Goal: Obtain resource: Download file/media

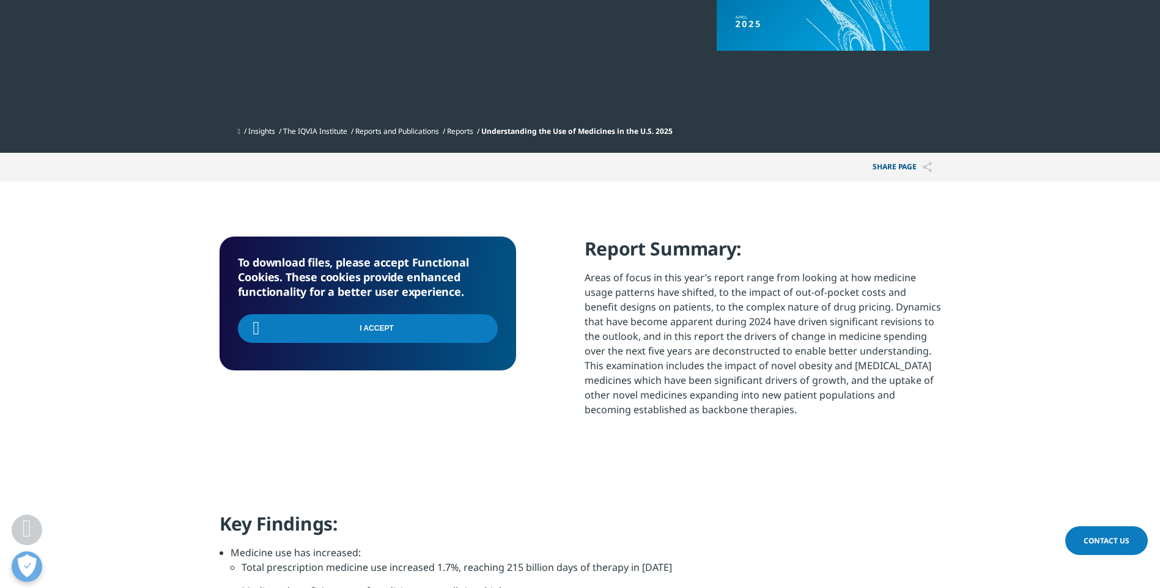
scroll to position [220, 721]
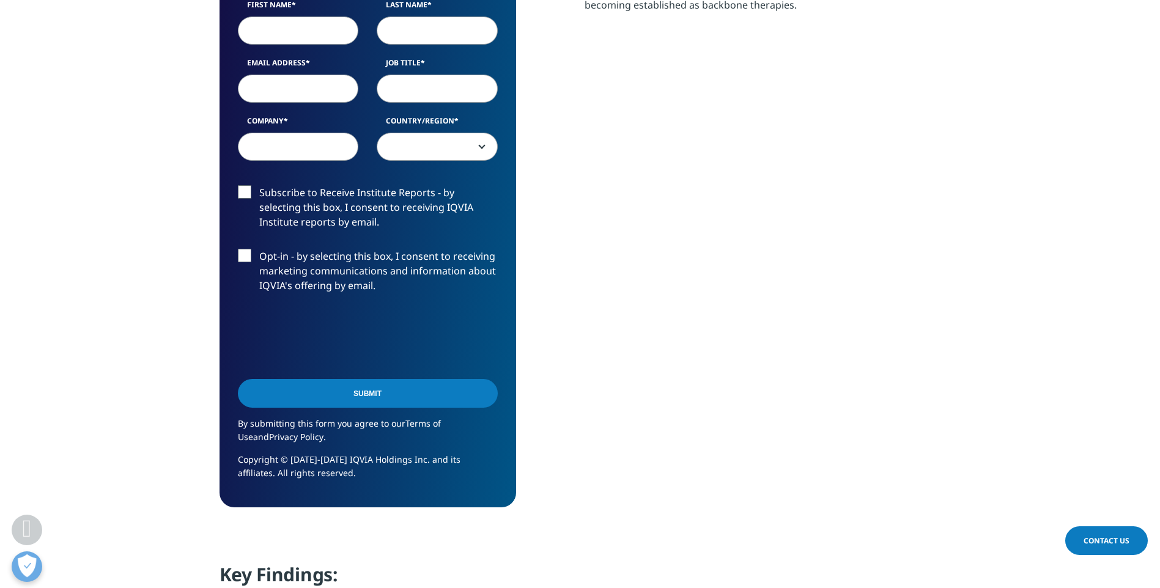
scroll to position [350, 0]
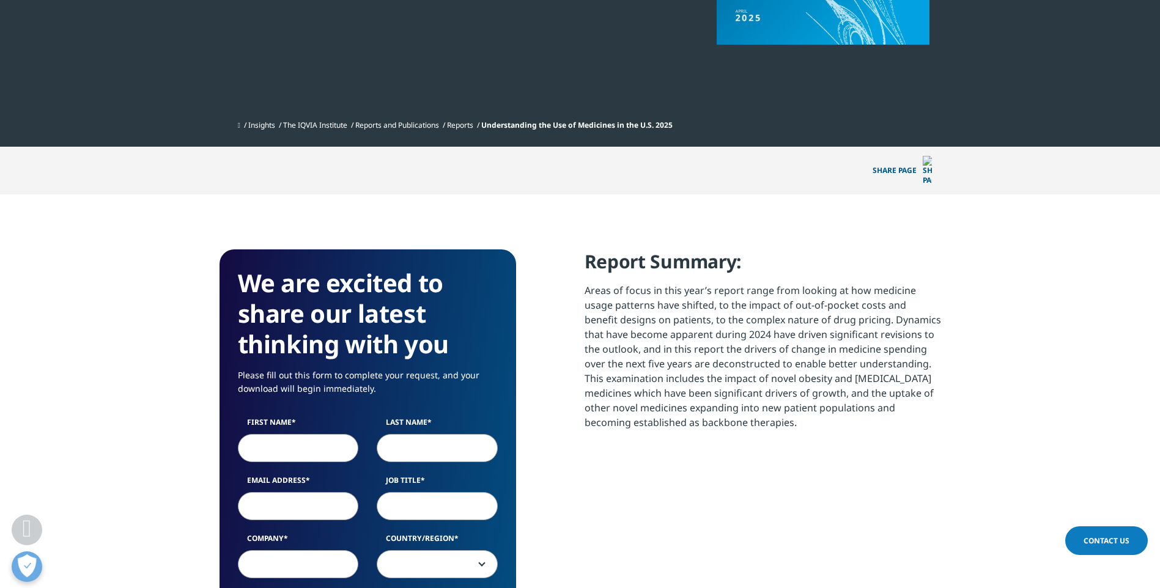
click at [318, 434] on input "First Name" at bounding box center [298, 448] width 121 height 28
type input "[PERSON_NAME]"
type input "[PERSON_NAME][EMAIL_ADDRESS][PERSON_NAME][DOMAIN_NAME]"
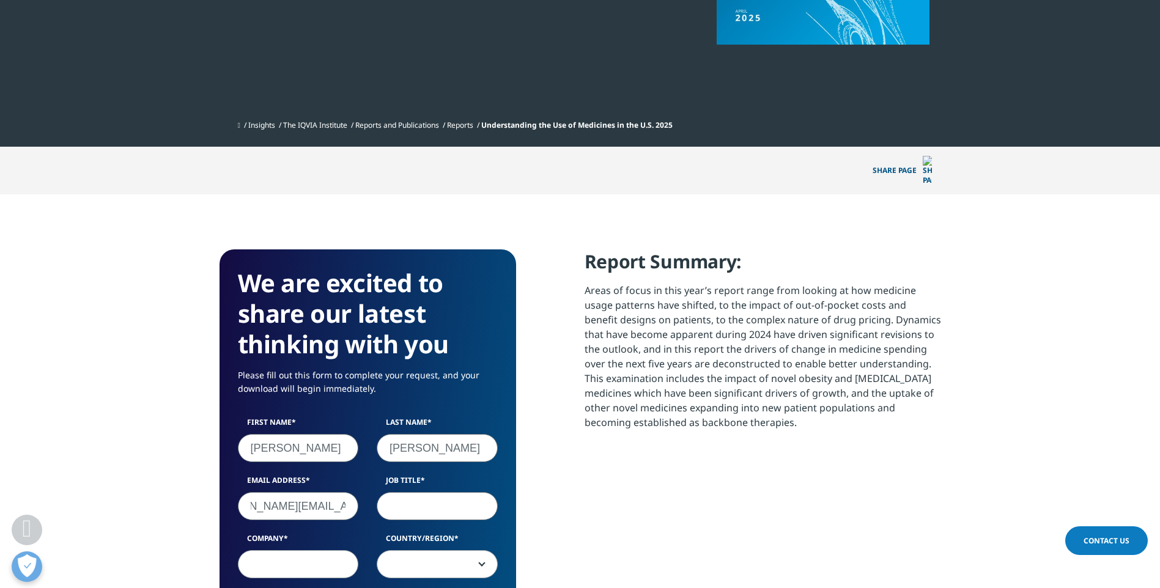
scroll to position [0, 0]
click at [420, 492] on input "Job Title" at bounding box center [437, 506] width 121 height 28
type input "Global Forecasting Dir"
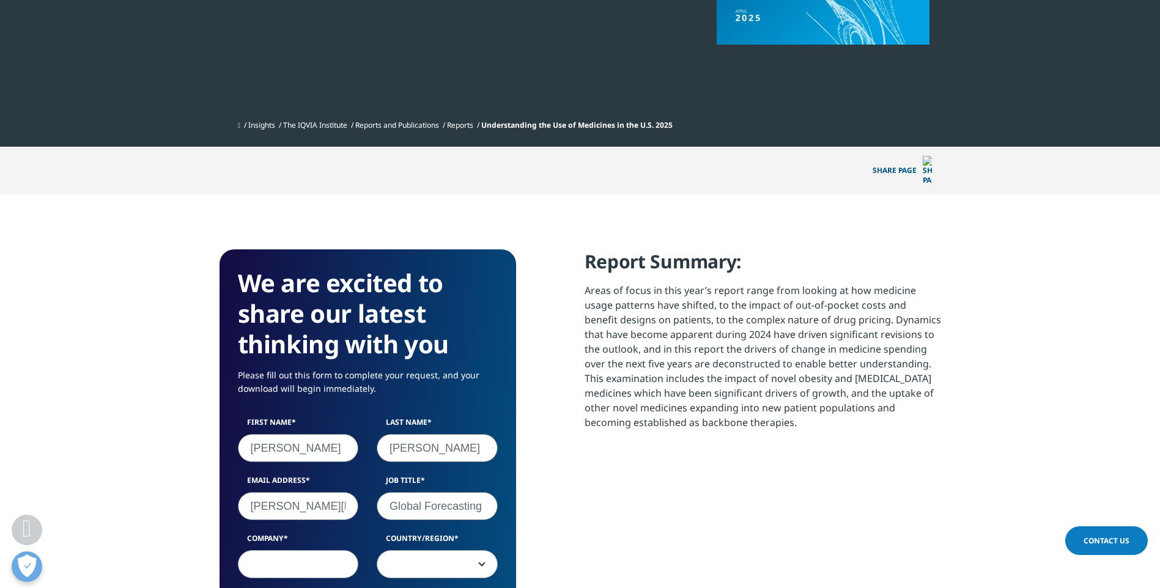
click at [291, 551] on input "Company" at bounding box center [298, 564] width 121 height 28
type input "BioNTech"
click at [418, 551] on span at bounding box center [437, 565] width 120 height 28
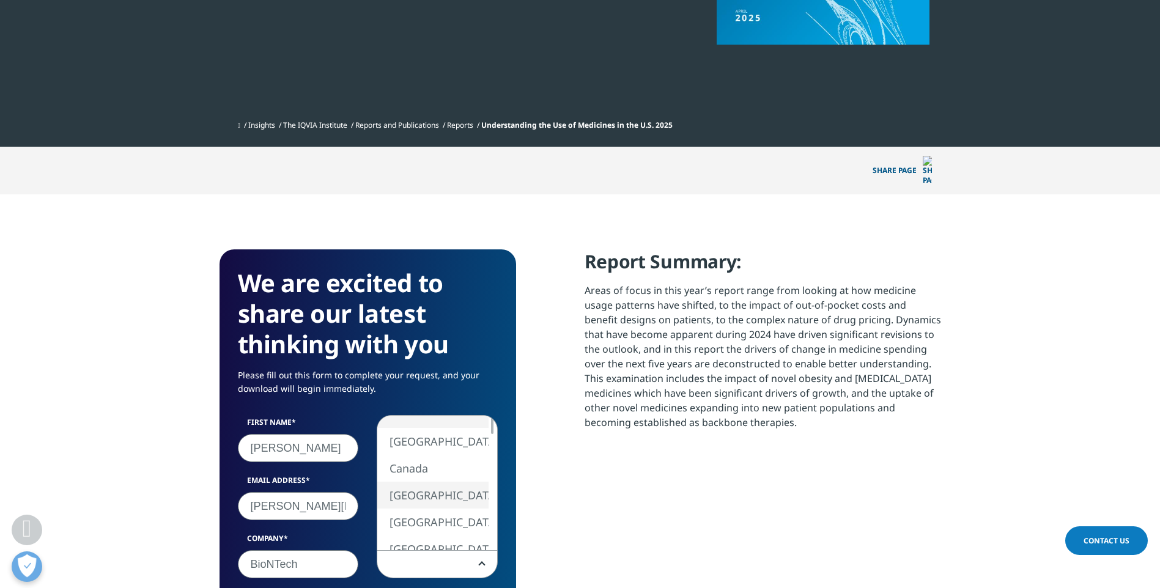
select select "[GEOGRAPHIC_DATA]"
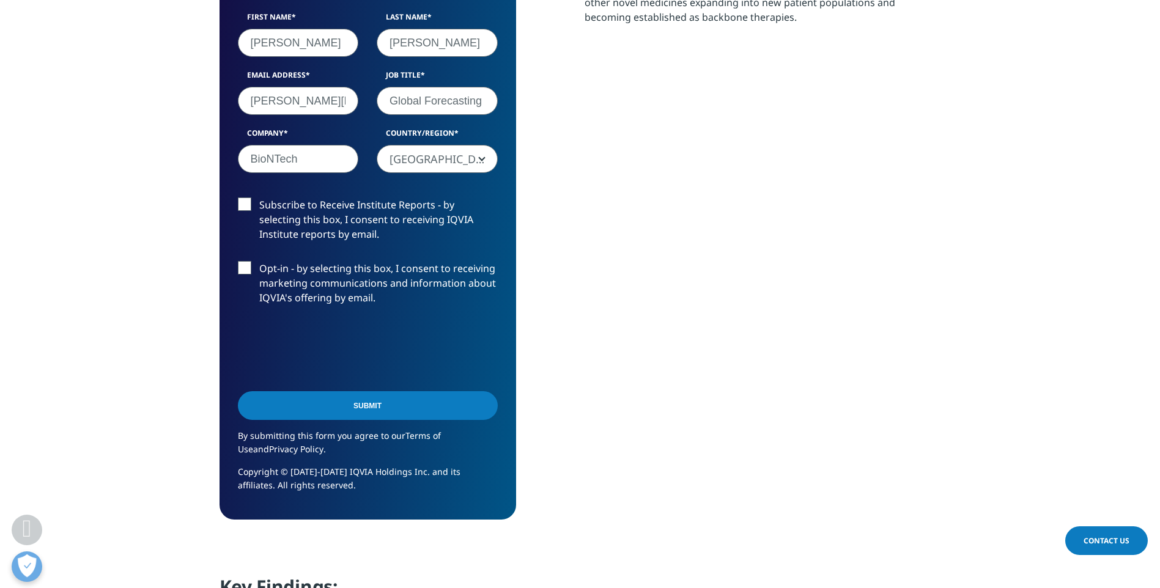
scroll to position [737, 0]
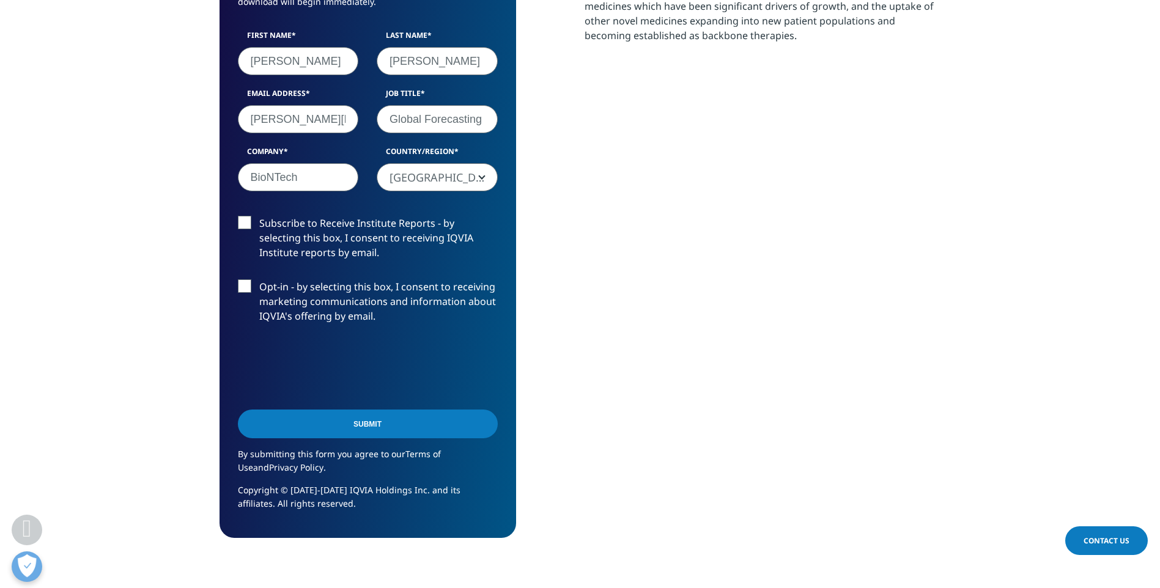
click at [243, 279] on label "Opt-in - by selecting this box, I consent to receiving marketing communications…" at bounding box center [368, 304] width 260 height 51
click at [259, 279] on input "Opt-in - by selecting this box, I consent to receiving marketing communications…" at bounding box center [259, 279] width 0 height 0
drag, startPoint x: 243, startPoint y: 265, endPoint x: 219, endPoint y: 308, distance: 49.0
click at [219, 308] on div "We are excited to share our latest thinking with you Please fill out this form …" at bounding box center [367, 200] width 296 height 676
click at [251, 216] on label "Subscribe to Receive Institute Reports - by selecting this box, I consent to re…" at bounding box center [368, 241] width 260 height 51
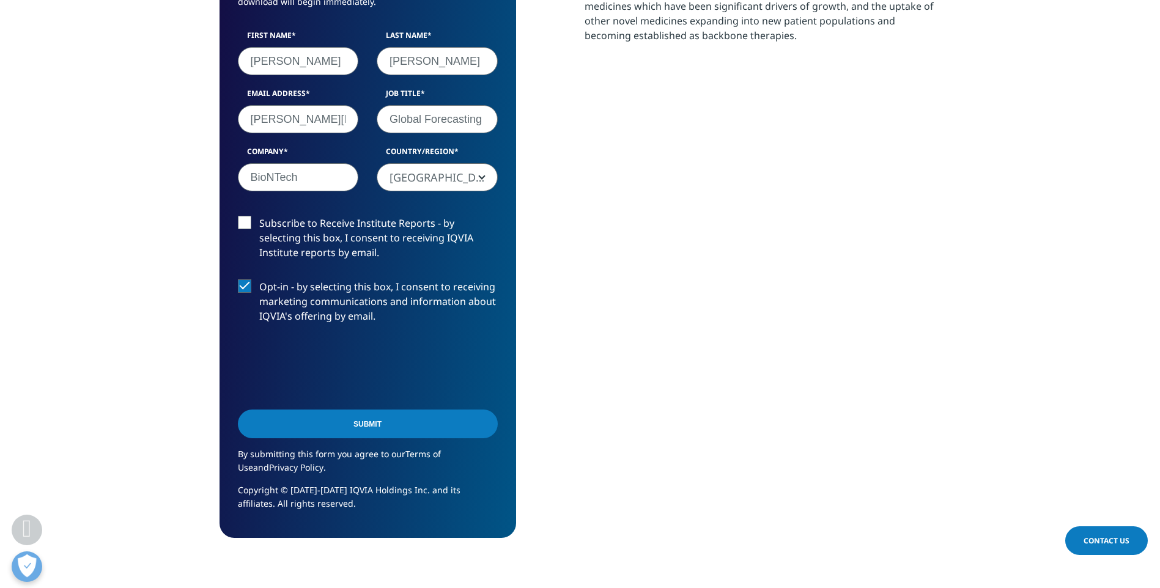
click at [259, 216] on input "Subscribe to Receive Institute Reports - by selecting this box, I consent to re…" at bounding box center [259, 216] width 0 height 0
click at [356, 410] on input "Submit" at bounding box center [368, 424] width 260 height 29
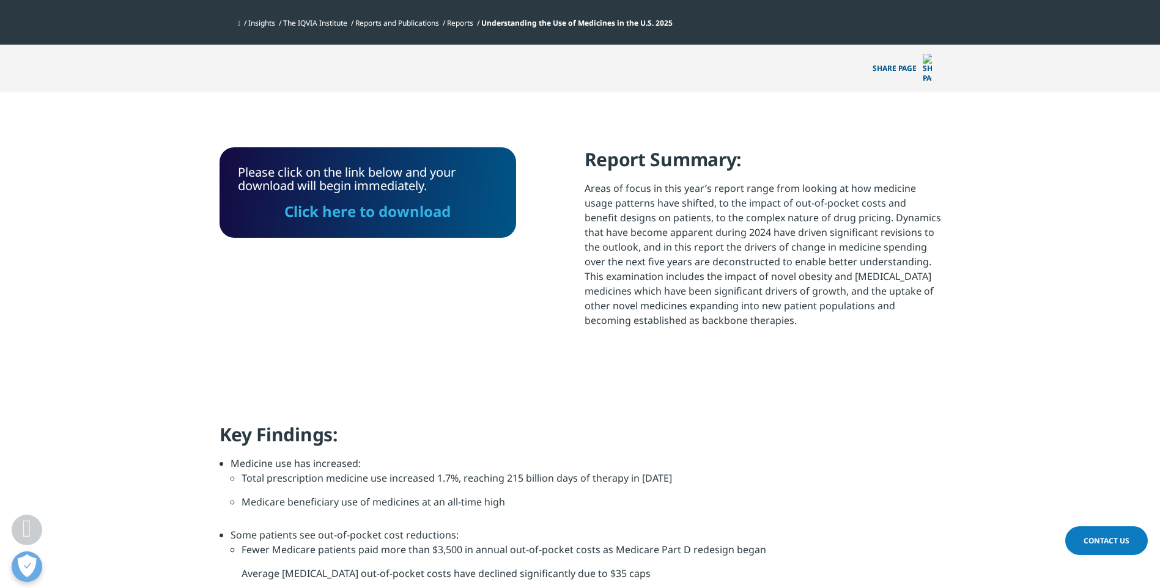
scroll to position [497, 0]
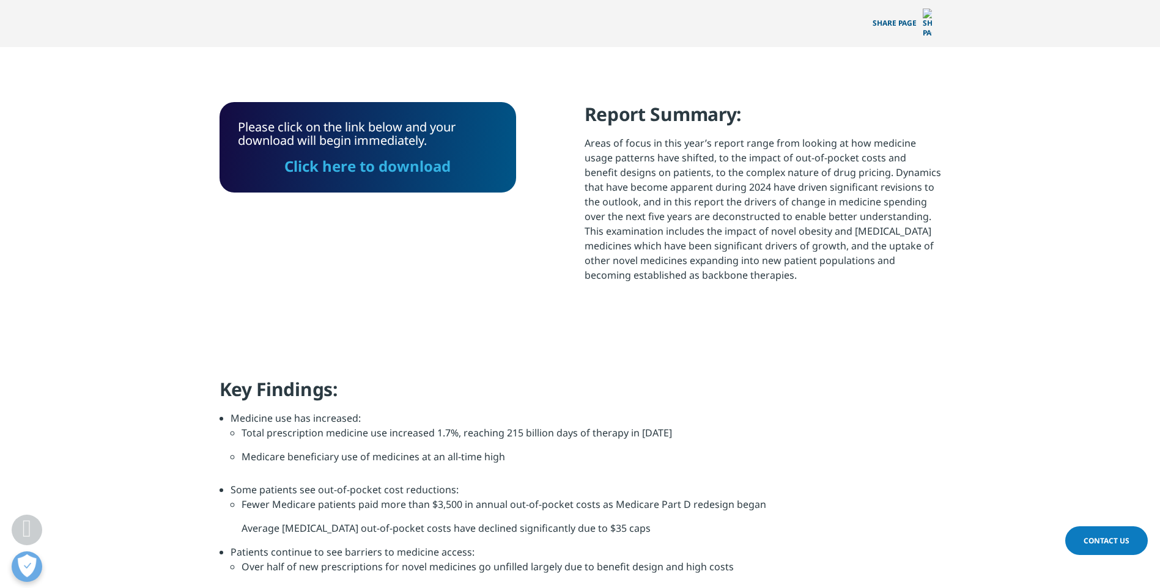
click at [342, 156] on link "Click here to download" at bounding box center [367, 166] width 166 height 20
